Goal: Information Seeking & Learning: Check status

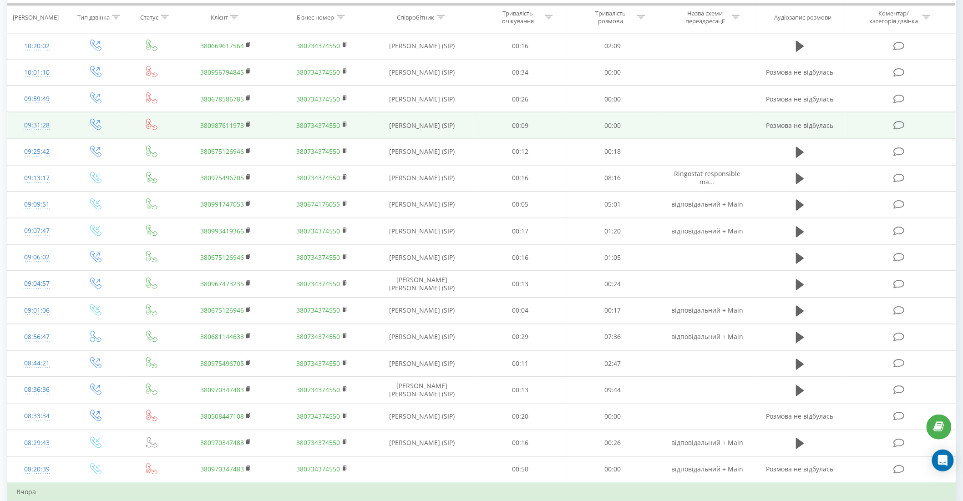
scroll to position [556, 0]
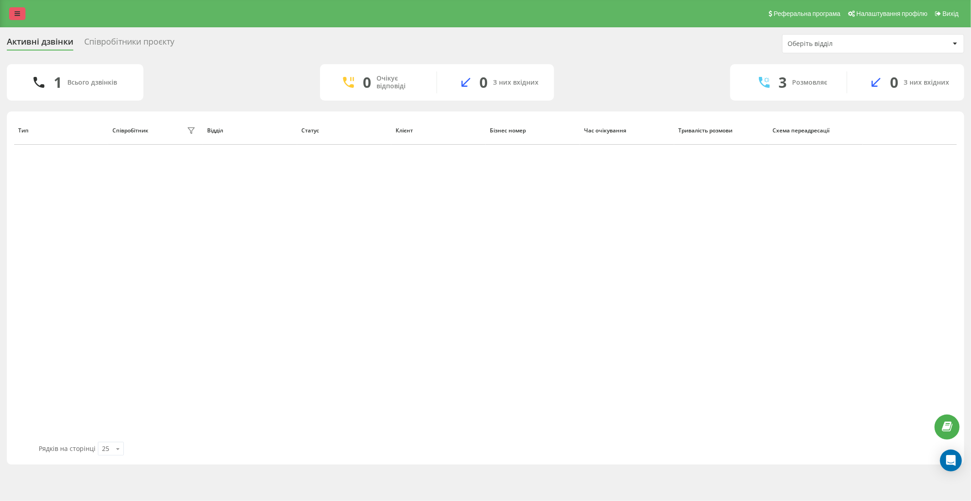
click at [21, 10] on link at bounding box center [17, 13] width 16 height 13
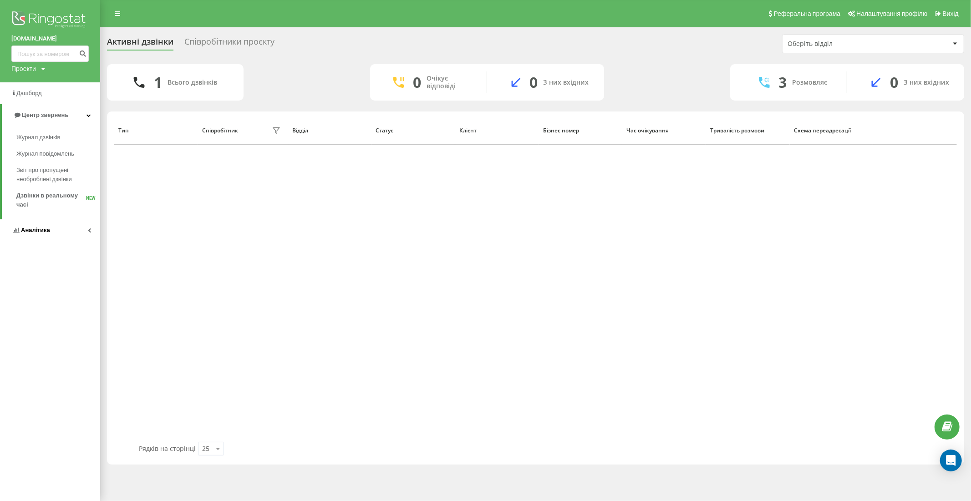
click at [43, 231] on span "Аналiтика" at bounding box center [35, 230] width 29 height 7
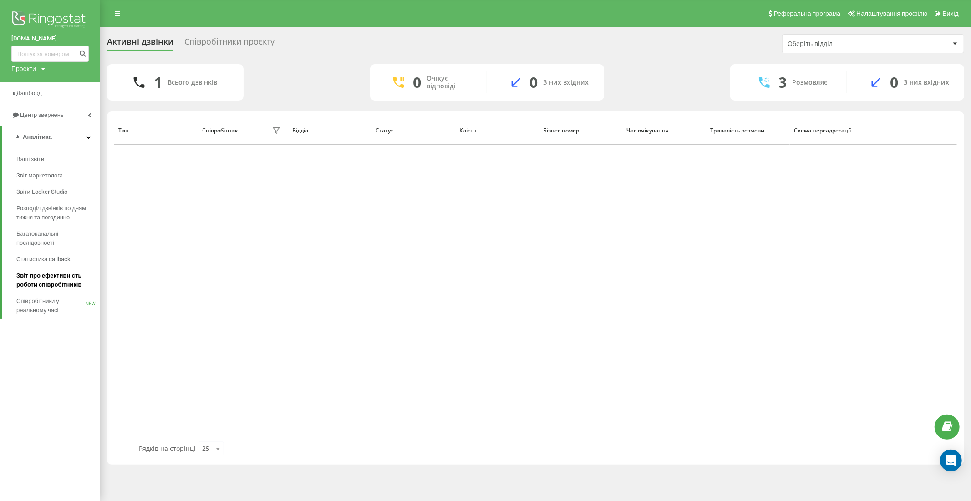
click at [52, 279] on span "Звіт про ефективність роботи співробітників" at bounding box center [55, 280] width 79 height 18
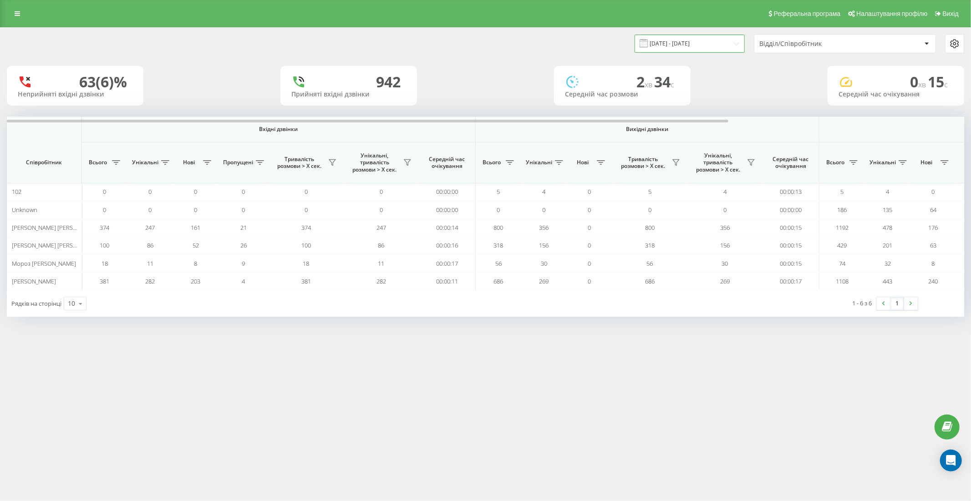
click at [695, 41] on input "22.07.2025 - 22.08.2025" at bounding box center [690, 44] width 110 height 18
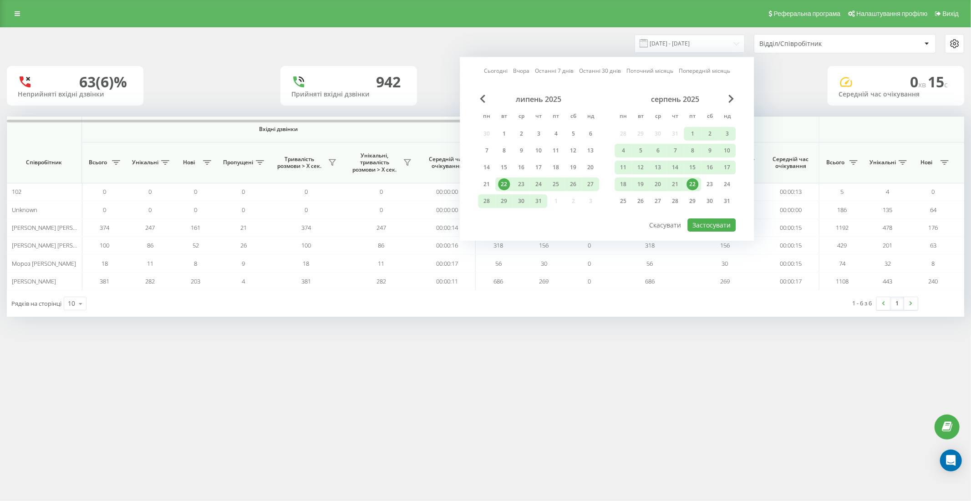
click at [694, 182] on div "22" at bounding box center [693, 184] width 12 height 12
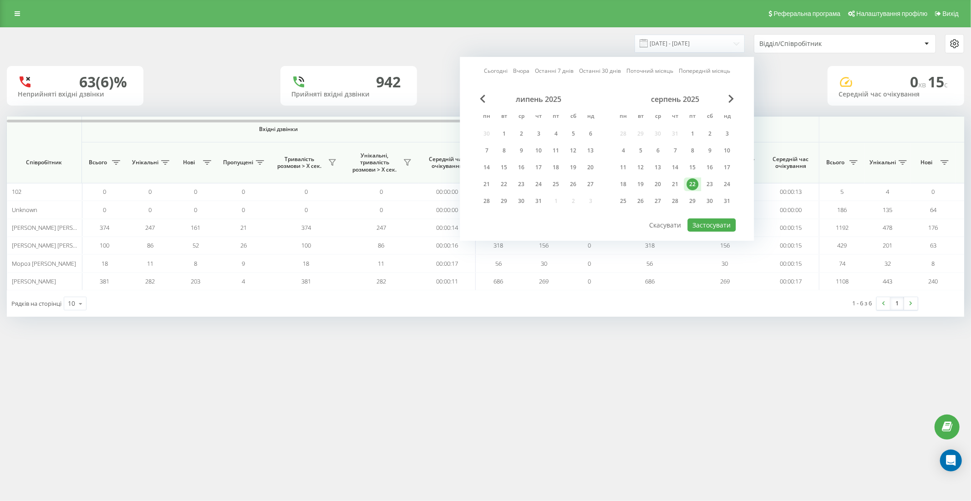
click at [694, 182] on div "22" at bounding box center [693, 184] width 12 height 12
click at [714, 220] on button "Застосувати" at bounding box center [711, 225] width 48 height 13
type input "22.08.2025 - 22.08.2025"
